Goal: Find specific page/section: Locate a particular part of the current website

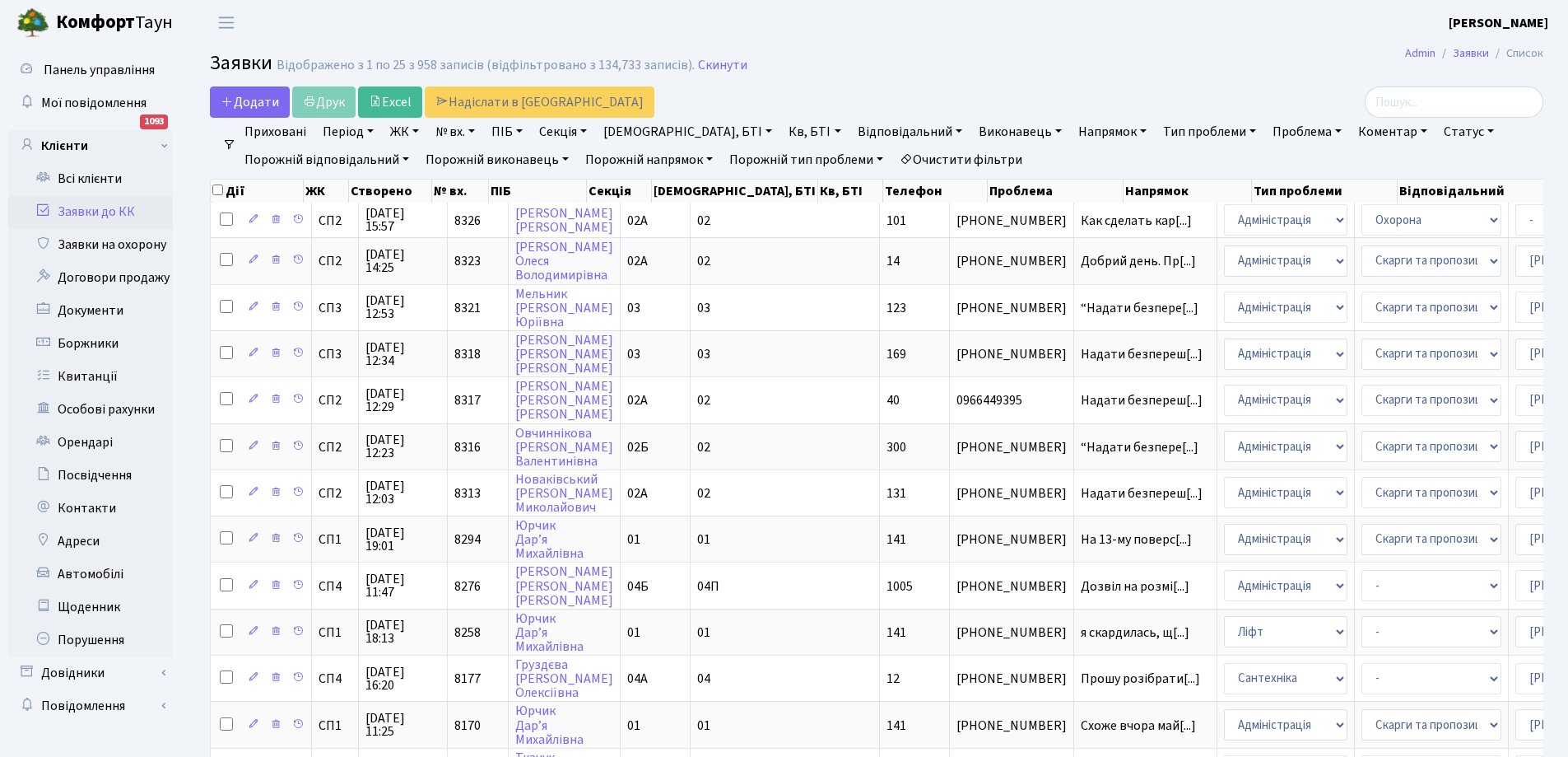
select select "25"
click at [88, 175] on link "Всі клієнти" at bounding box center [91, 179] width 165 height 33
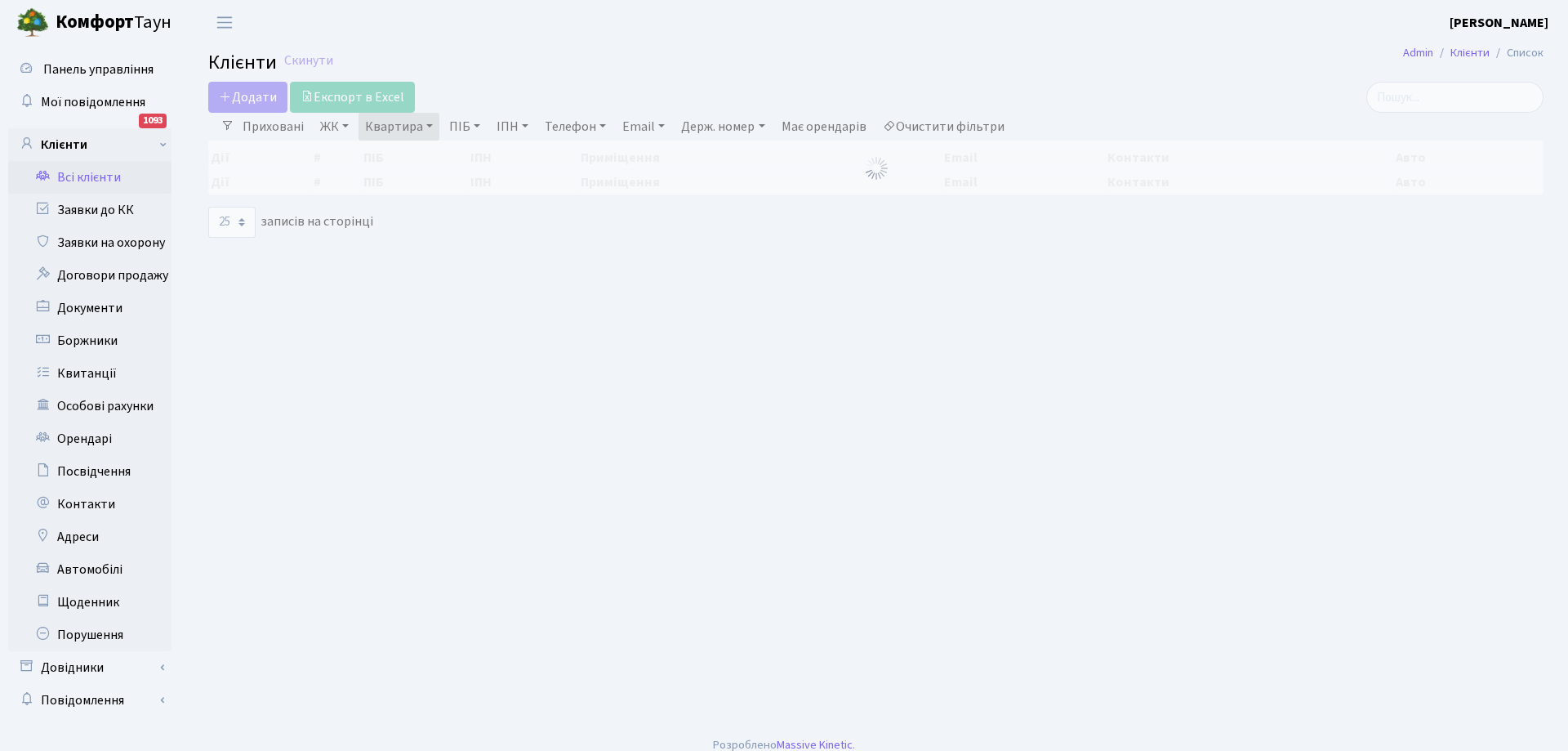
select select "25"
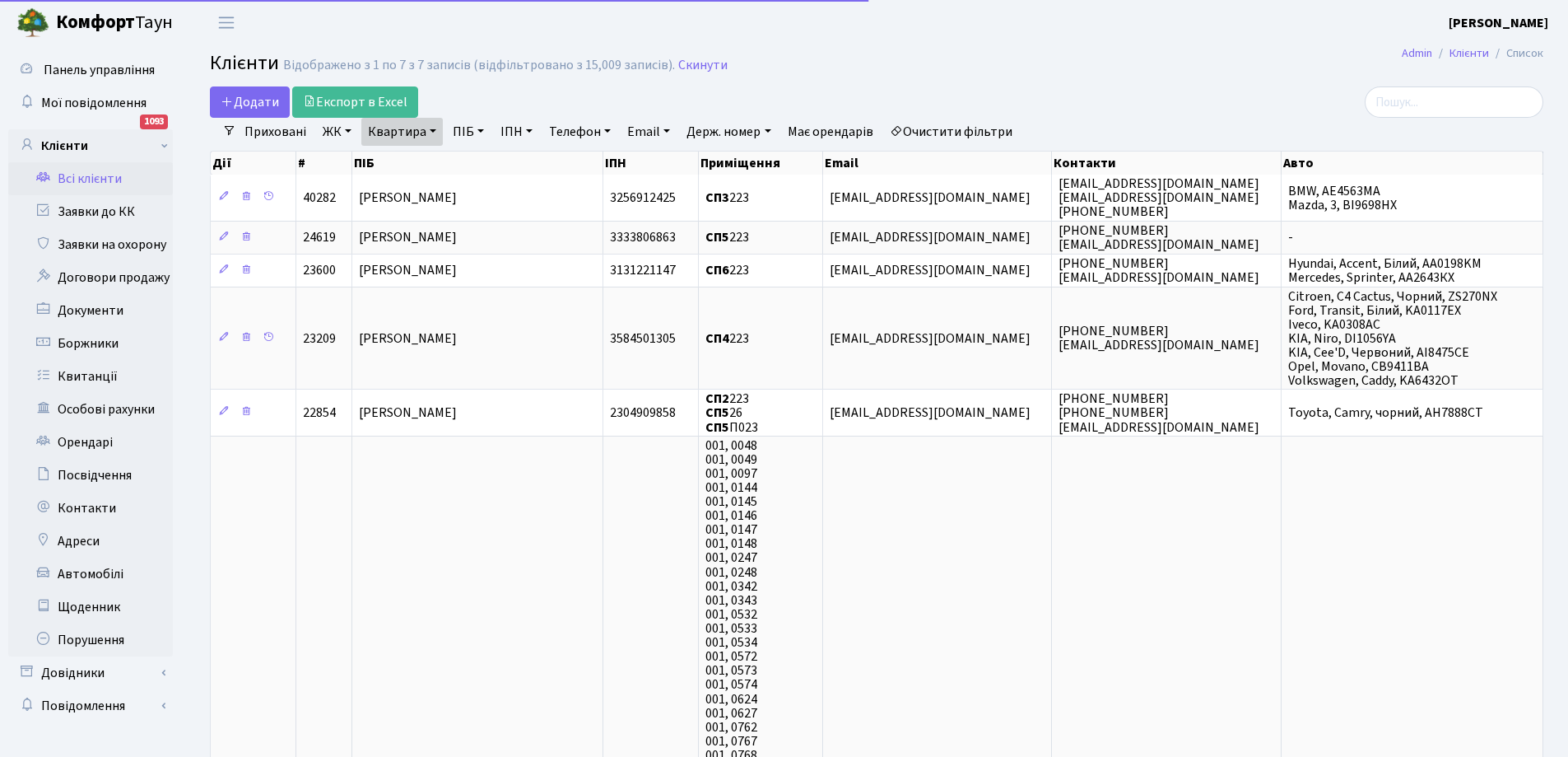
click at [423, 128] on link "Квартира" at bounding box center [402, 132] width 82 height 28
type input "3"
type input "242"
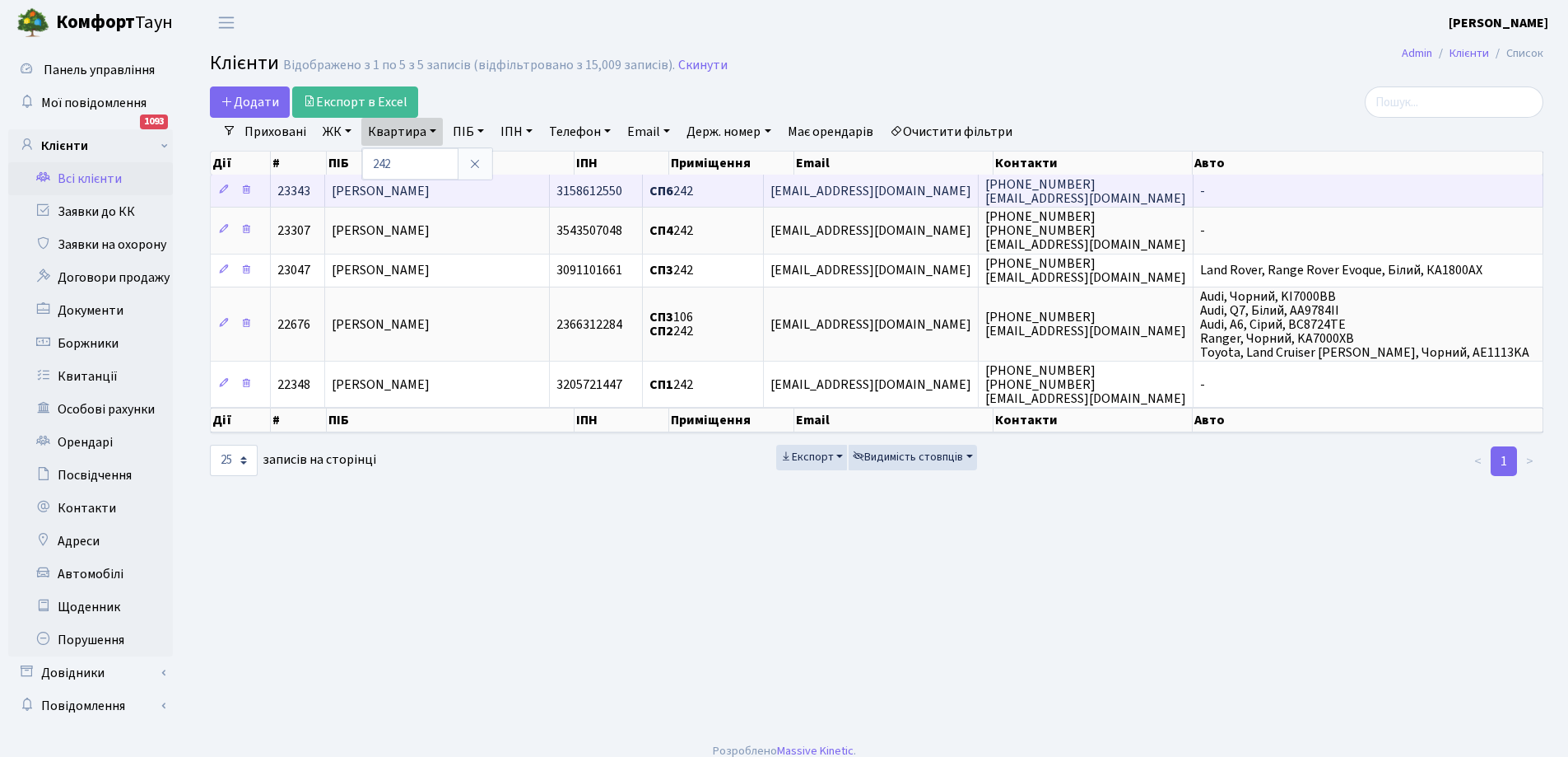
click at [430, 191] on span "[PERSON_NAME]" at bounding box center [380, 192] width 98 height 18
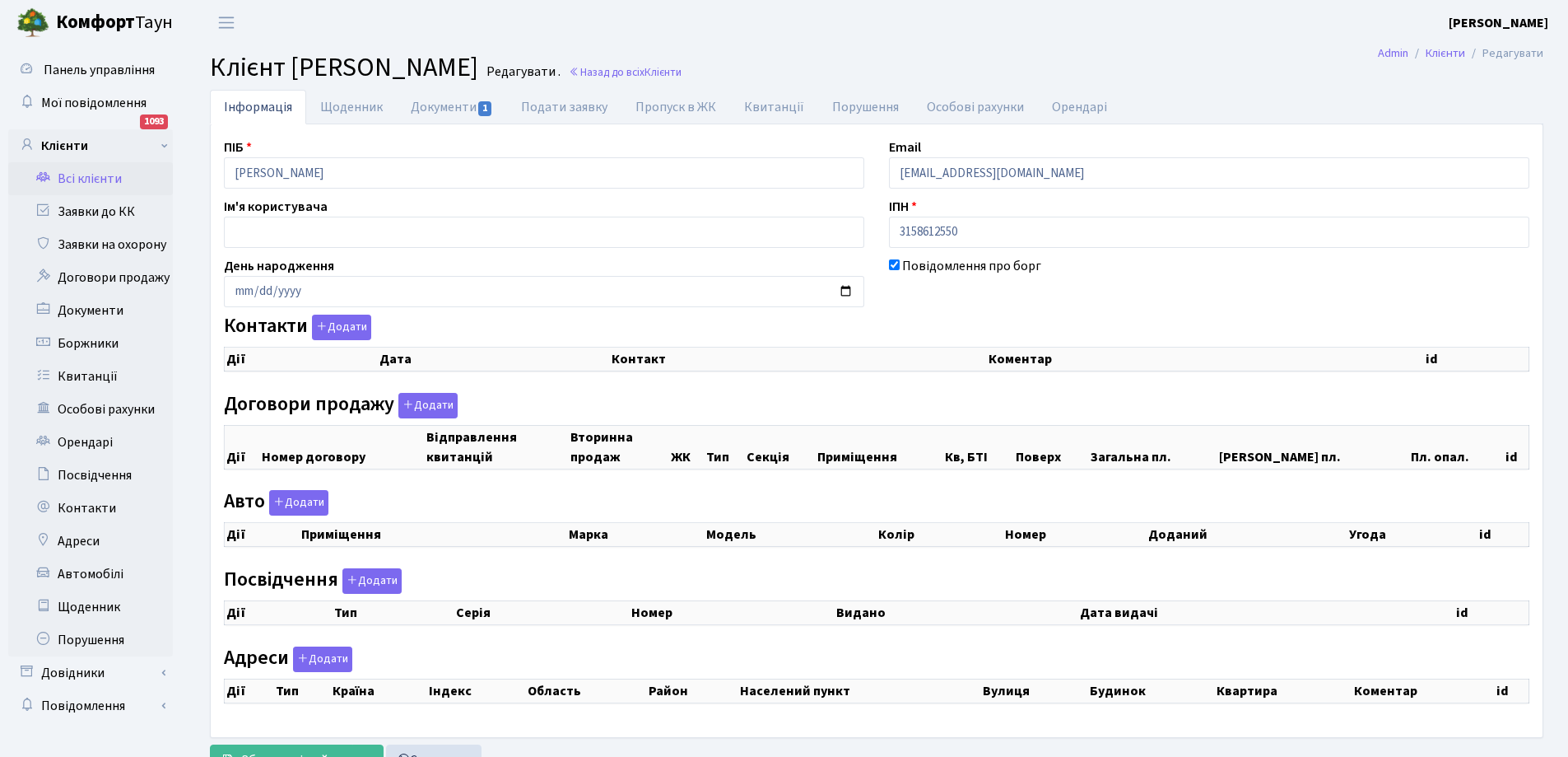
checkbox input "true"
select select "25"
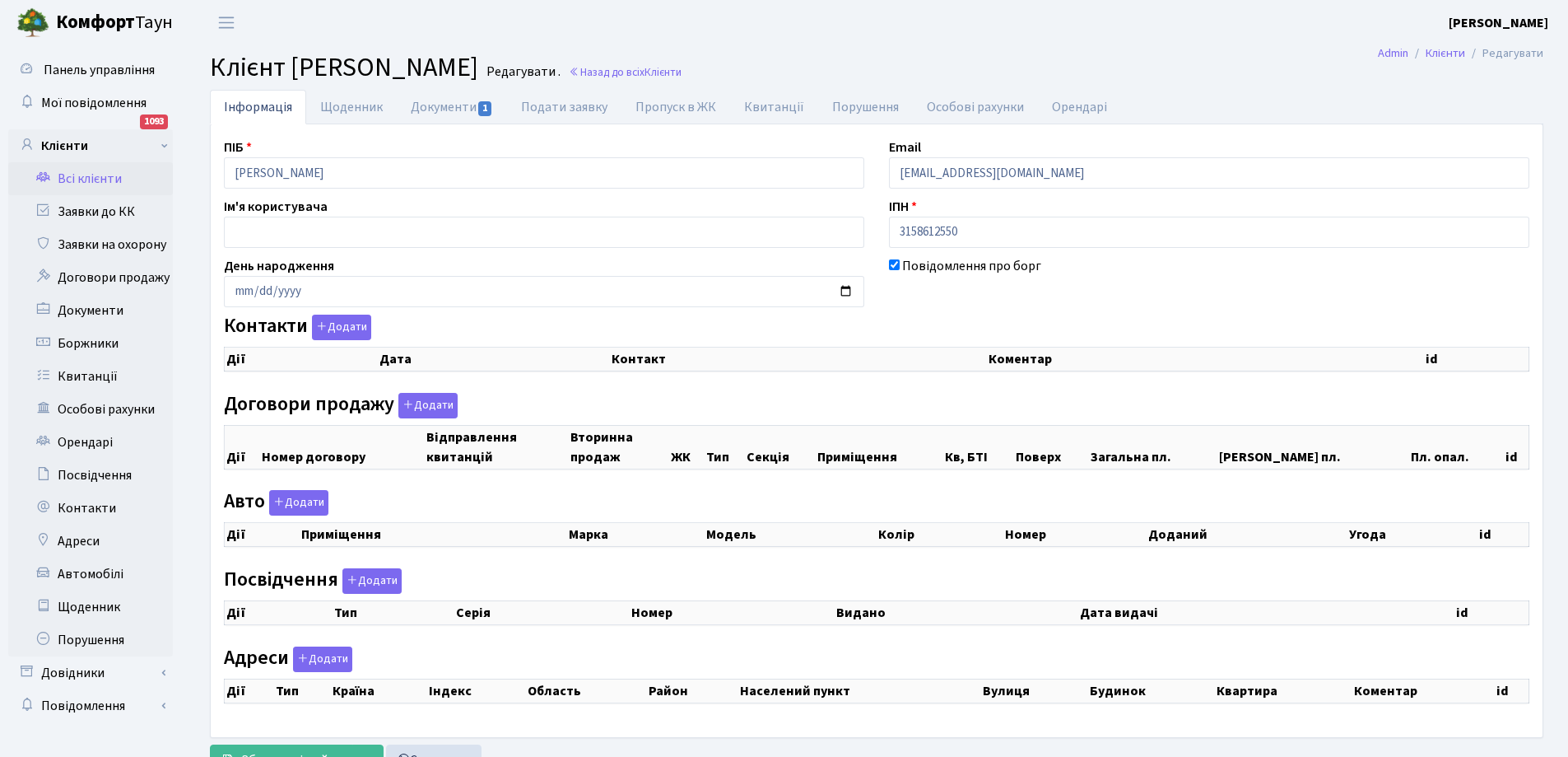
select select "25"
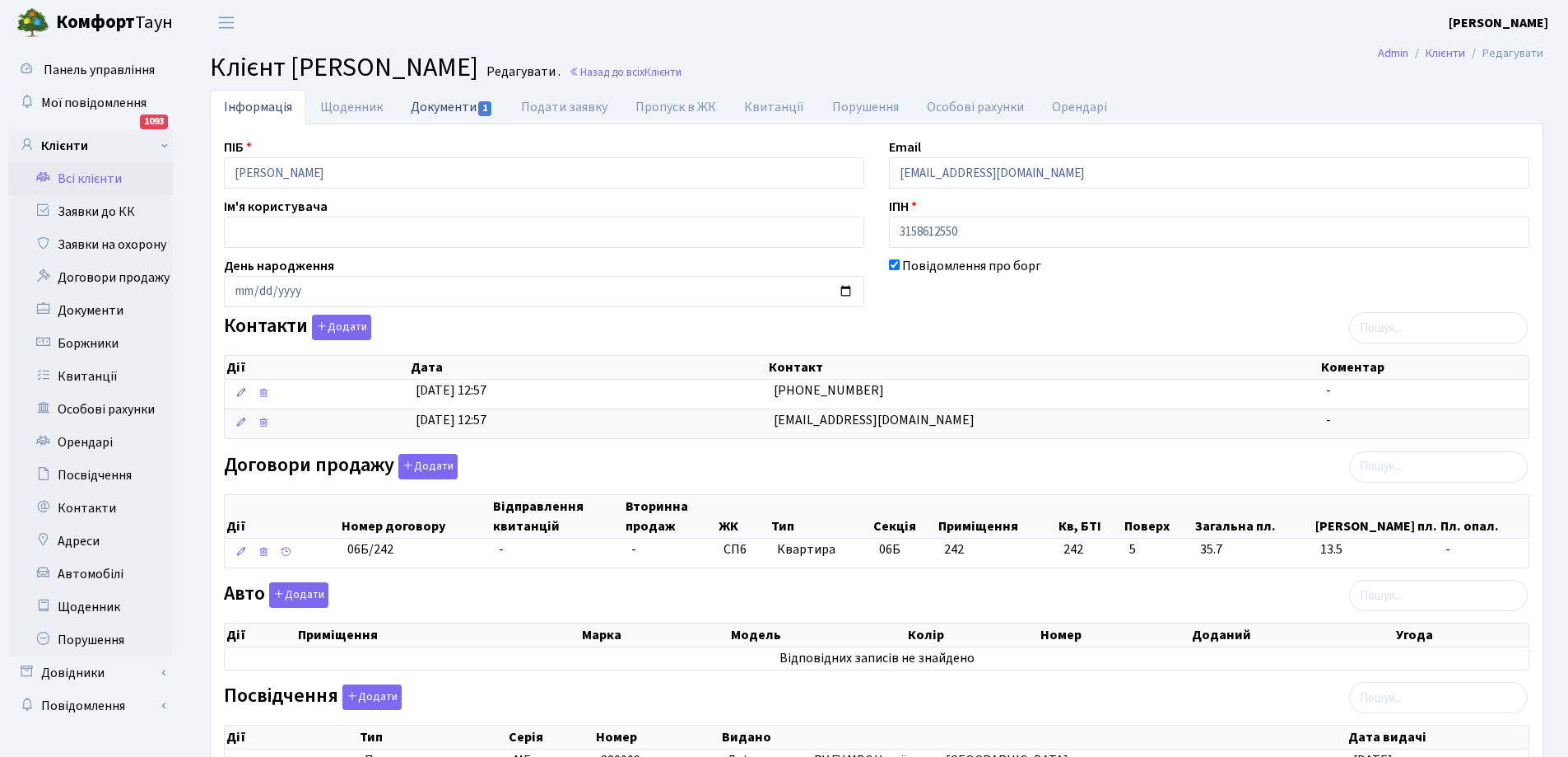
click at [444, 103] on link "Документи 1" at bounding box center [452, 106] width 110 height 34
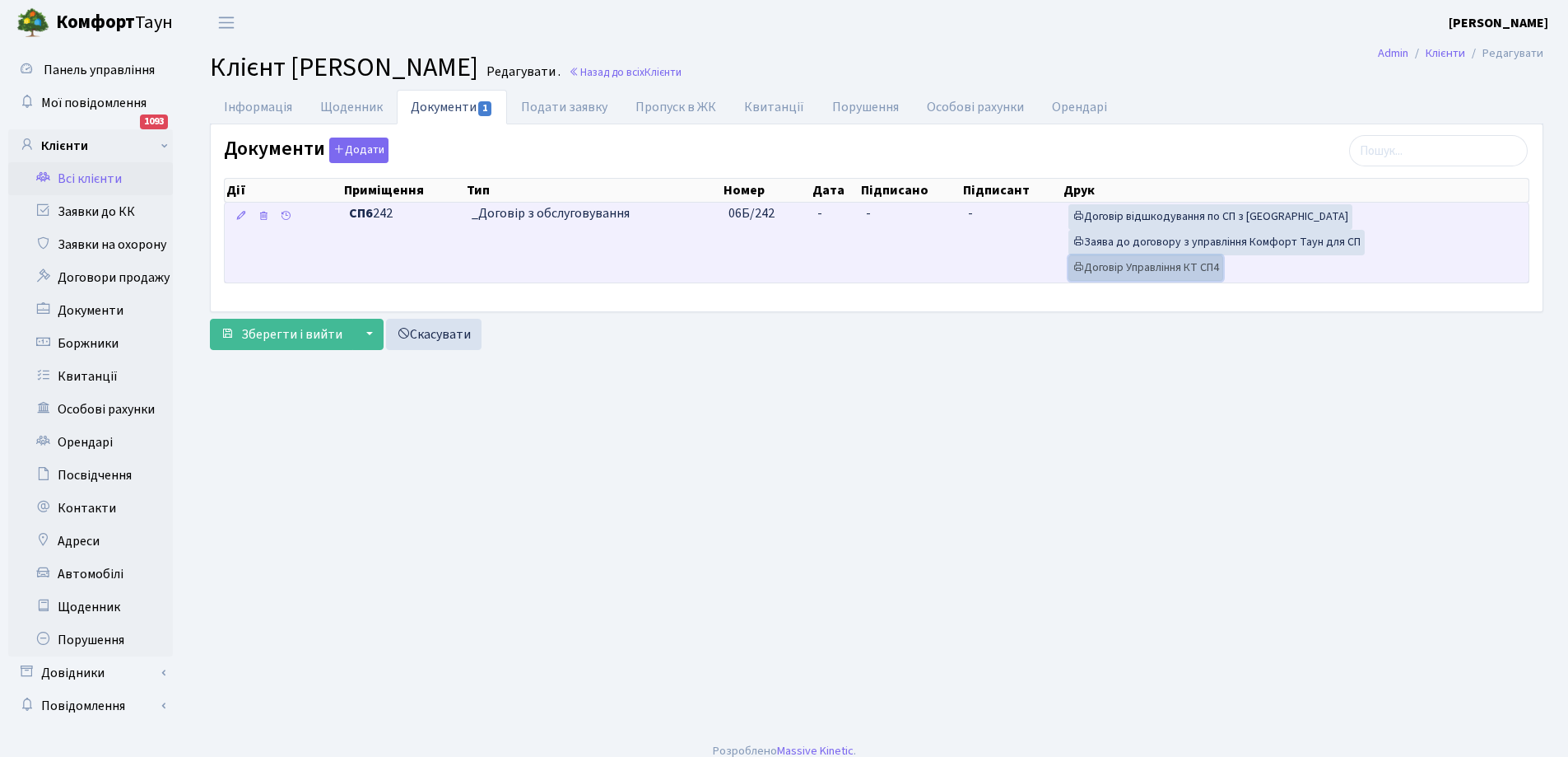
click at [1157, 271] on link "Договір Управління КТ СП4" at bounding box center [1146, 269] width 155 height 26
